Goal: Entertainment & Leisure: Consume media (video, audio)

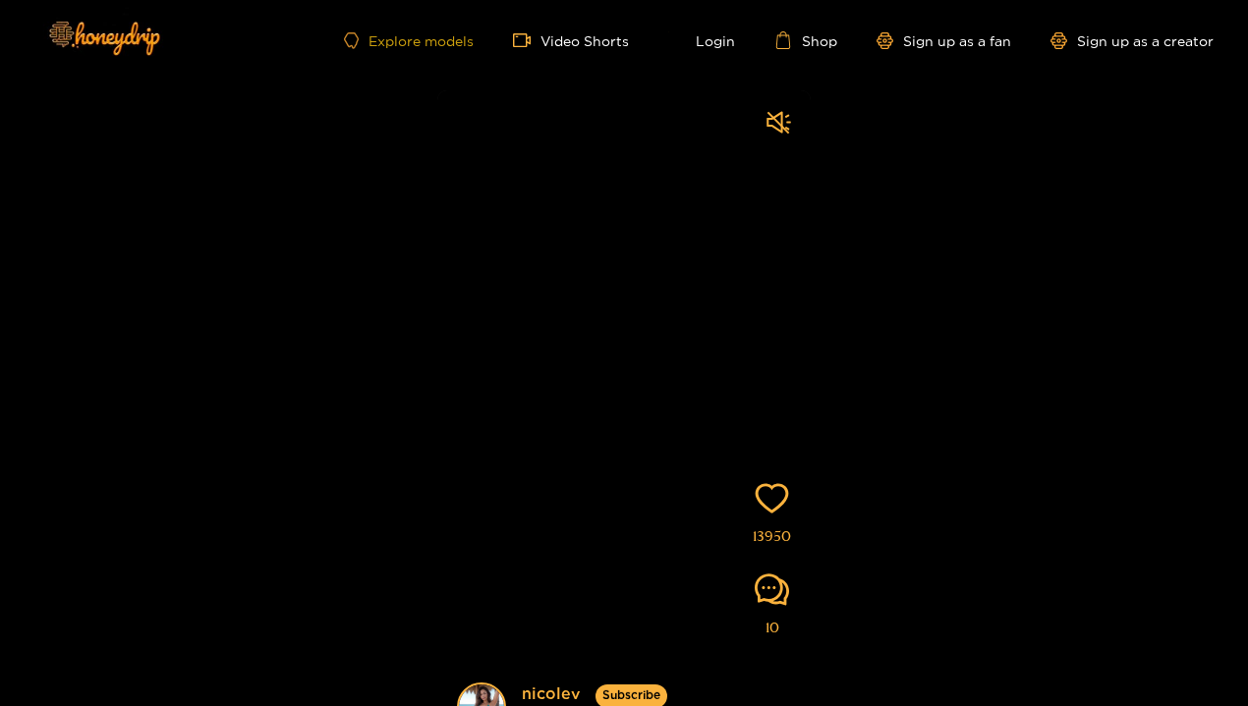
click at [430, 44] on link "Explore models" at bounding box center [409, 40] width 130 height 17
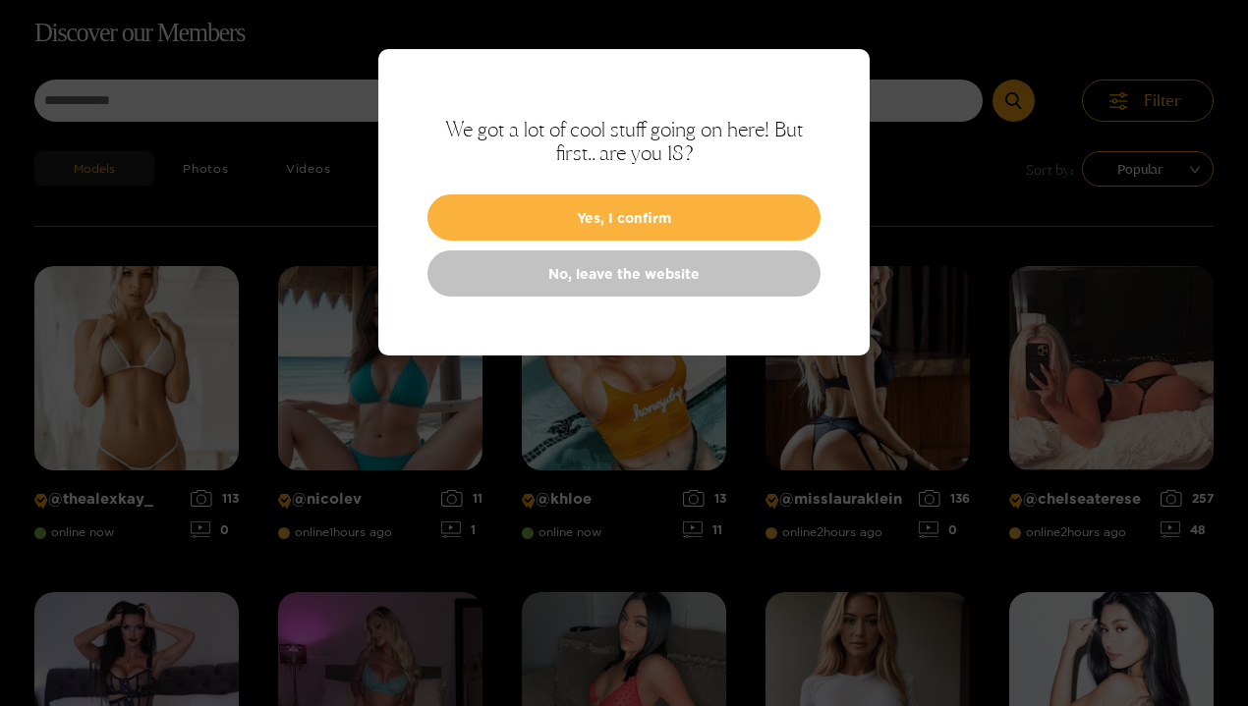
scroll to position [126, 0]
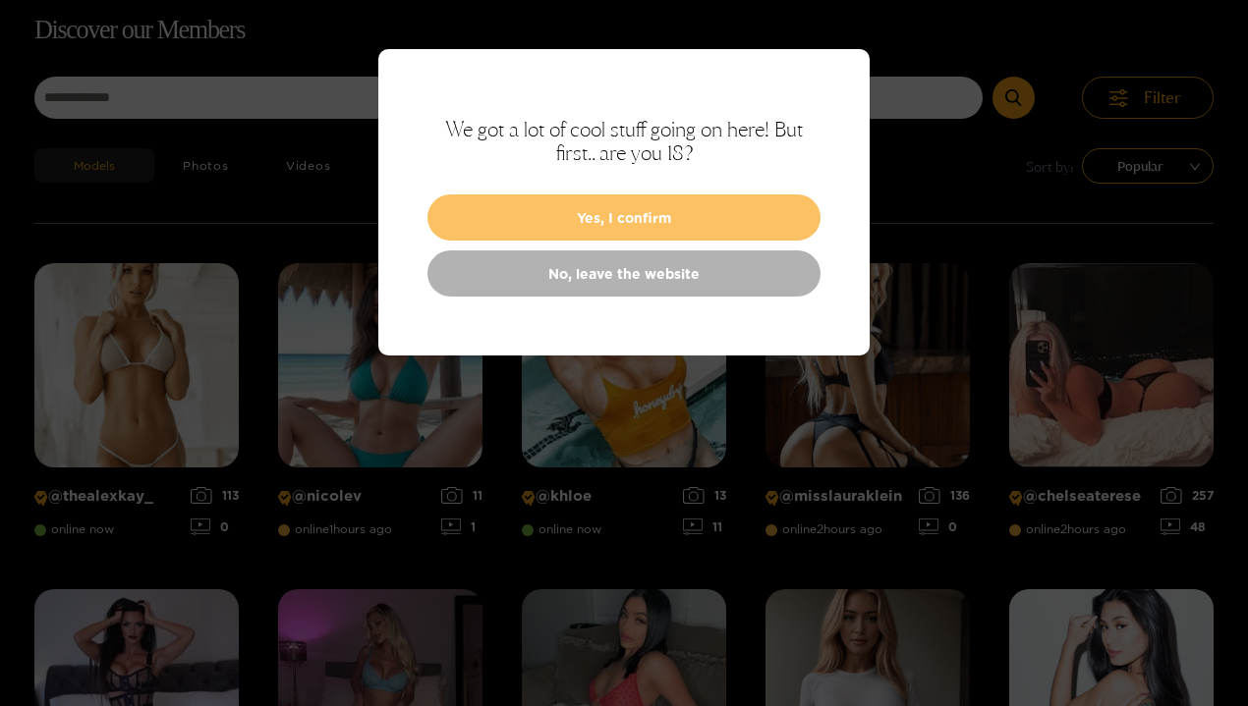
click at [638, 211] on button "Yes, I confirm" at bounding box center [623, 217] width 393 height 46
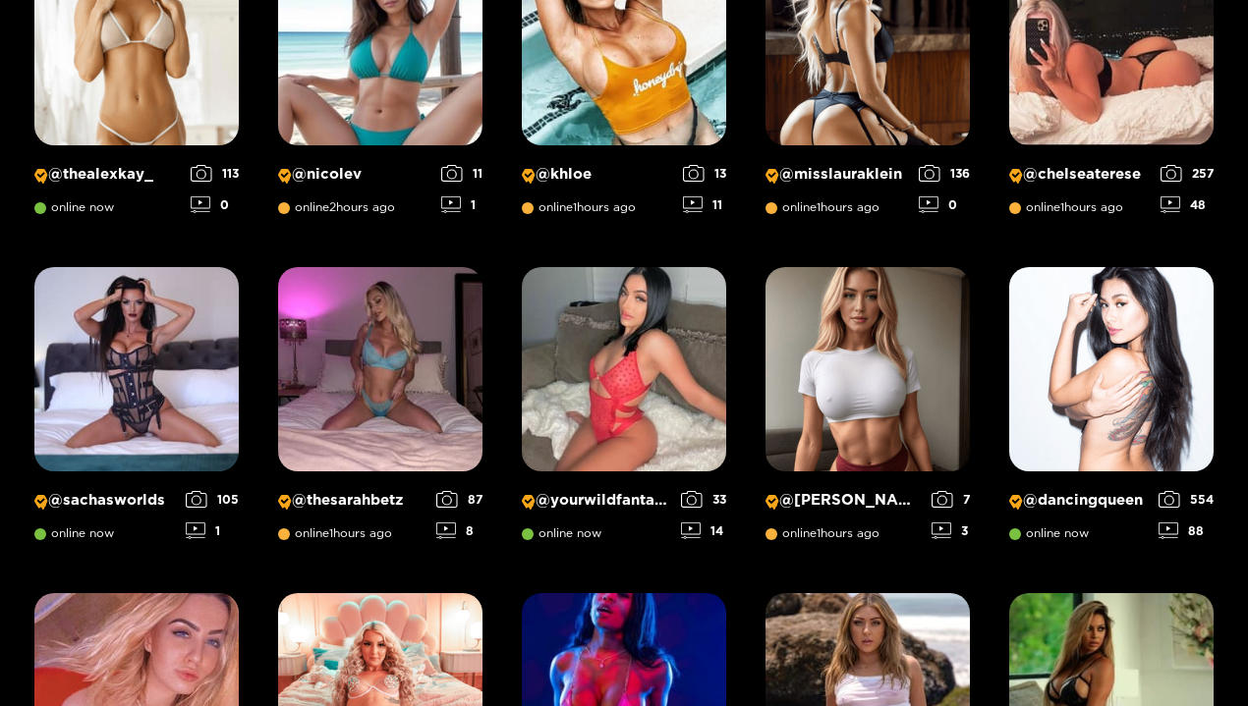
scroll to position [449, 0]
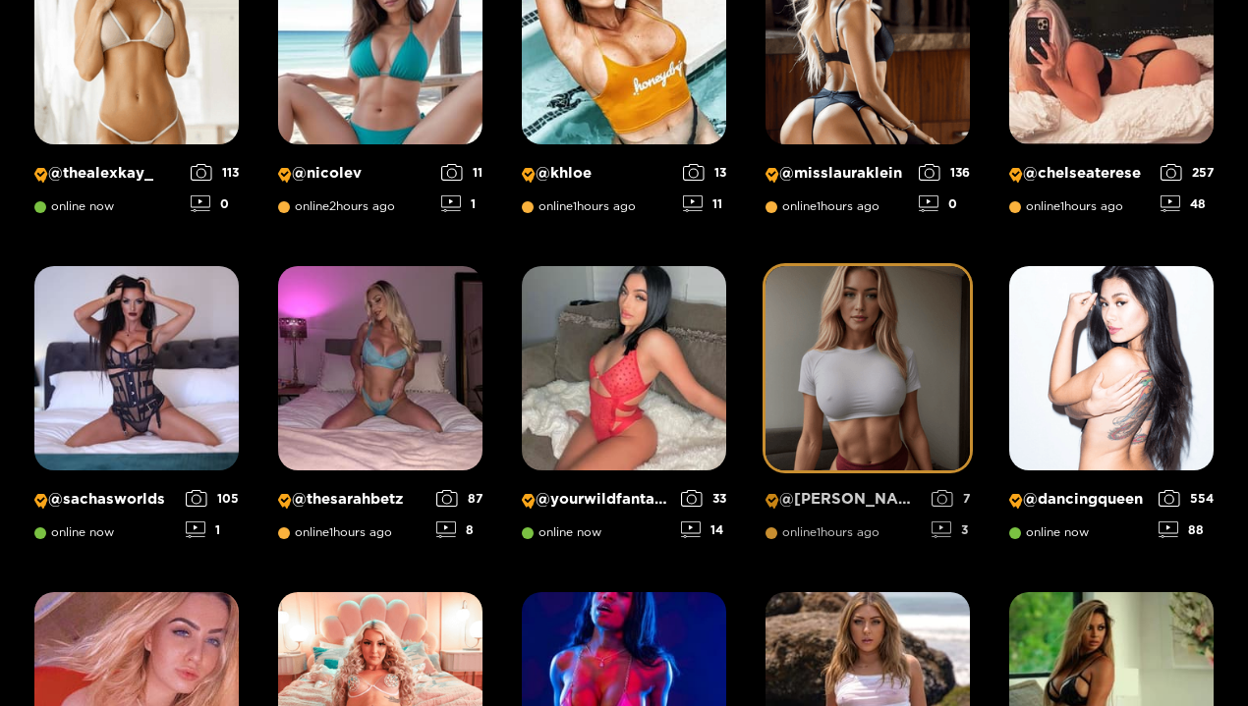
click at [815, 445] on img at bounding box center [867, 368] width 204 height 204
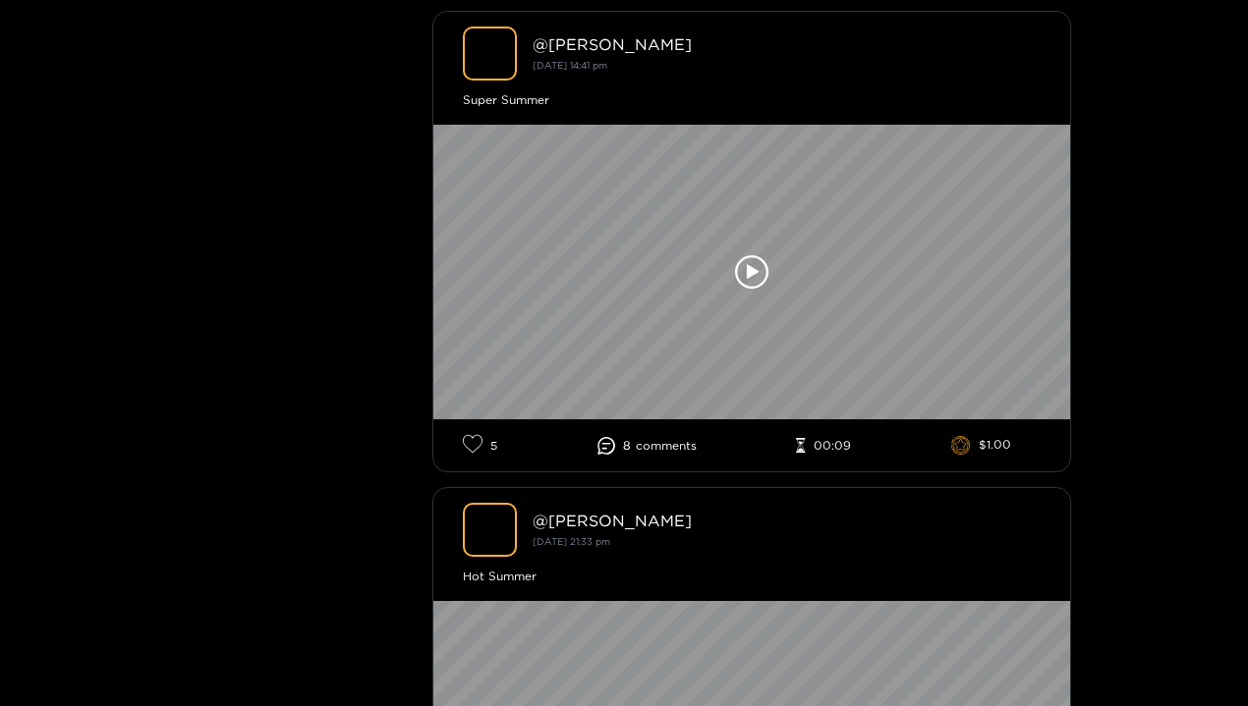
scroll to position [617, 0]
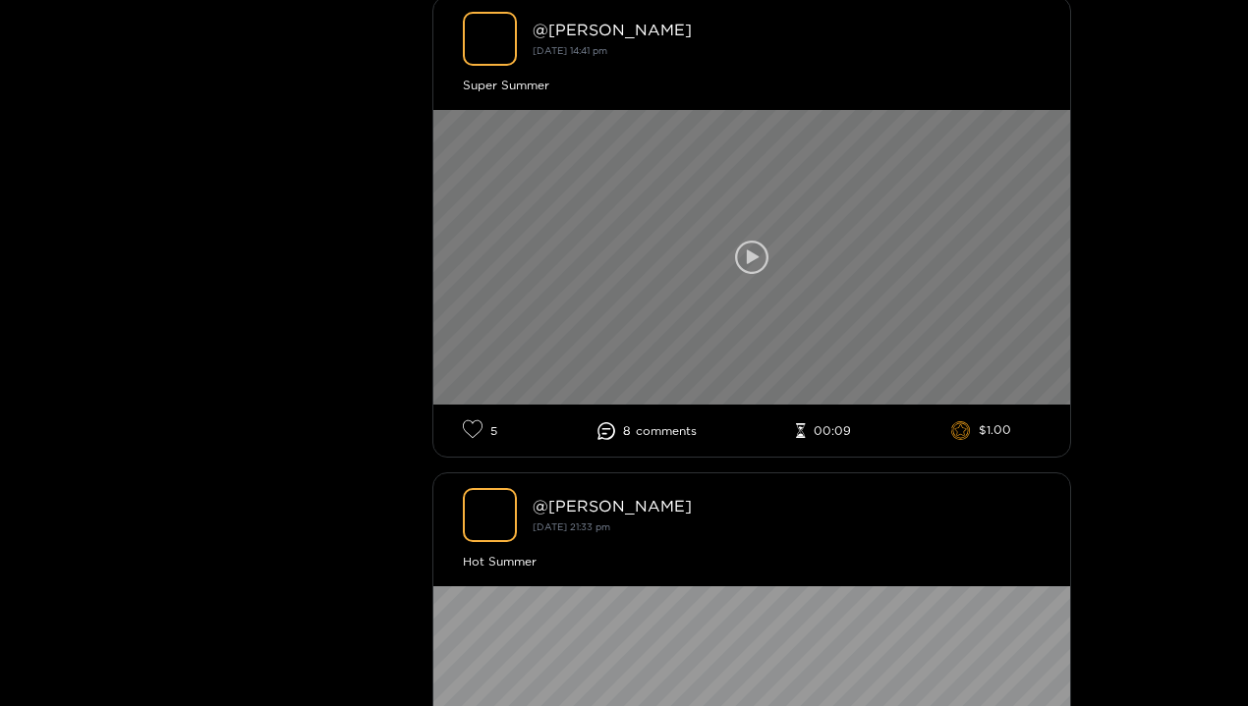
click at [755, 258] on icon at bounding box center [753, 257] width 12 height 15
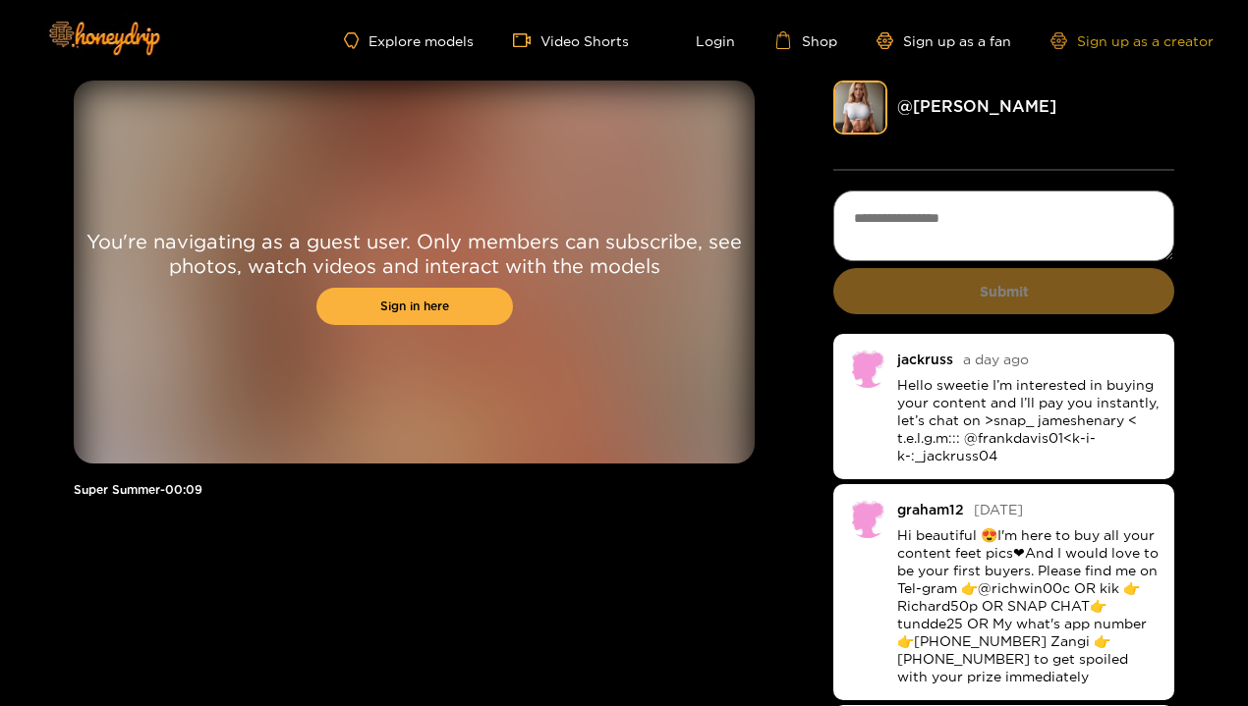
click at [1085, 43] on link "Sign up as a creator" at bounding box center [1131, 40] width 163 height 17
